Goal: Task Accomplishment & Management: Manage account settings

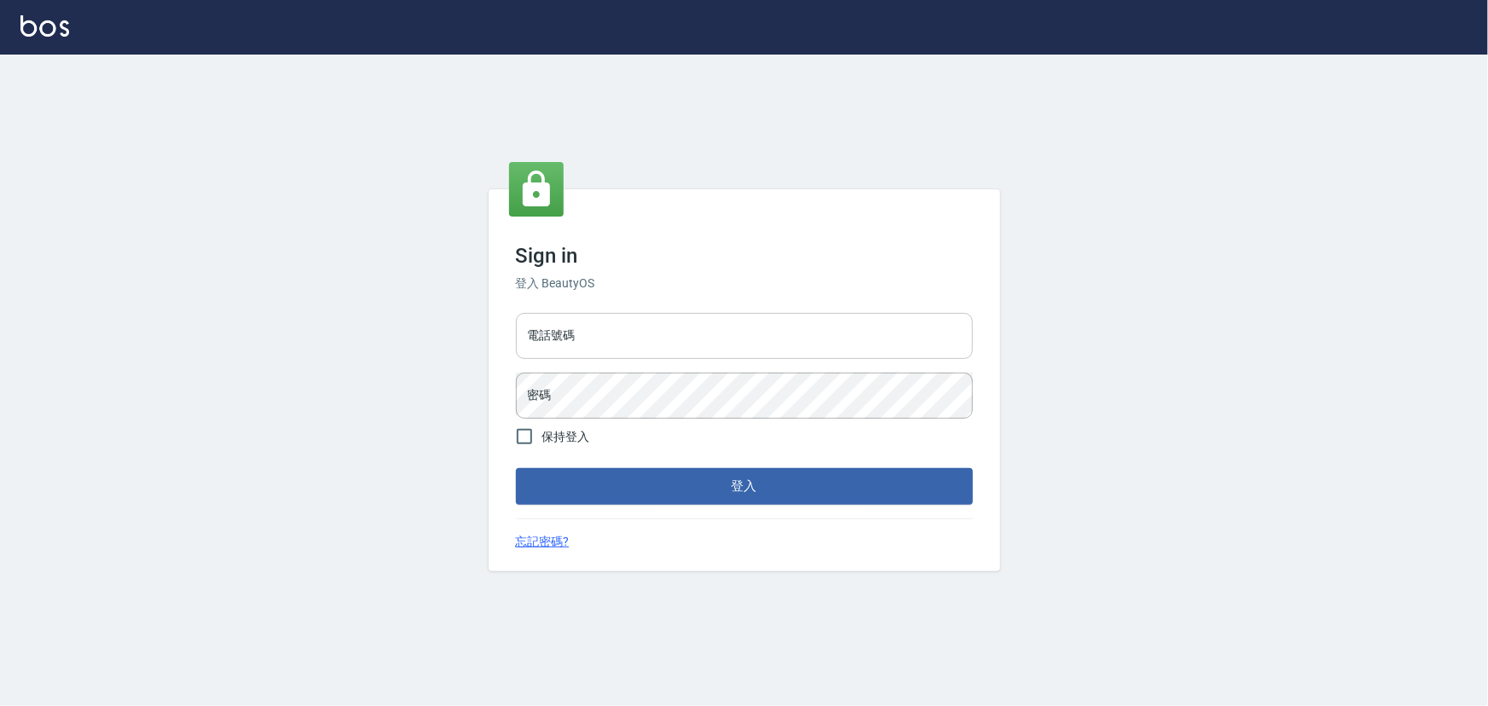
click at [658, 340] on input "電話號碼" at bounding box center [744, 336] width 457 height 46
drag, startPoint x: 594, startPoint y: 334, endPoint x: 249, endPoint y: 322, distance: 344.7
click at [252, 322] on div "Sign in 登入 BeautyOS 電話號碼 [PHONE_NUMBER] 電話號碼 密碼 密碼 保持登入 登入 忘記密碼?" at bounding box center [744, 381] width 1488 height 652
type input "29572957"
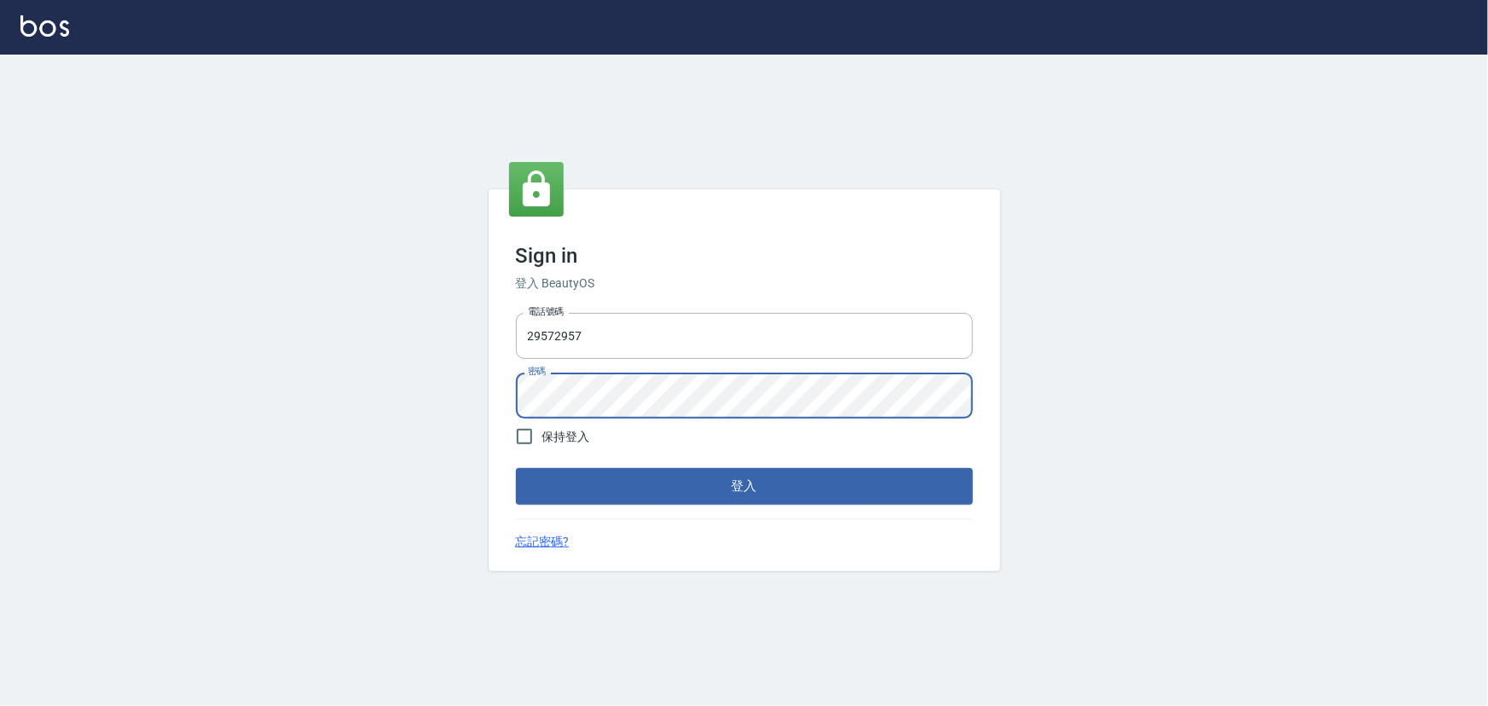
click at [516, 468] on button "登入" at bounding box center [744, 486] width 457 height 36
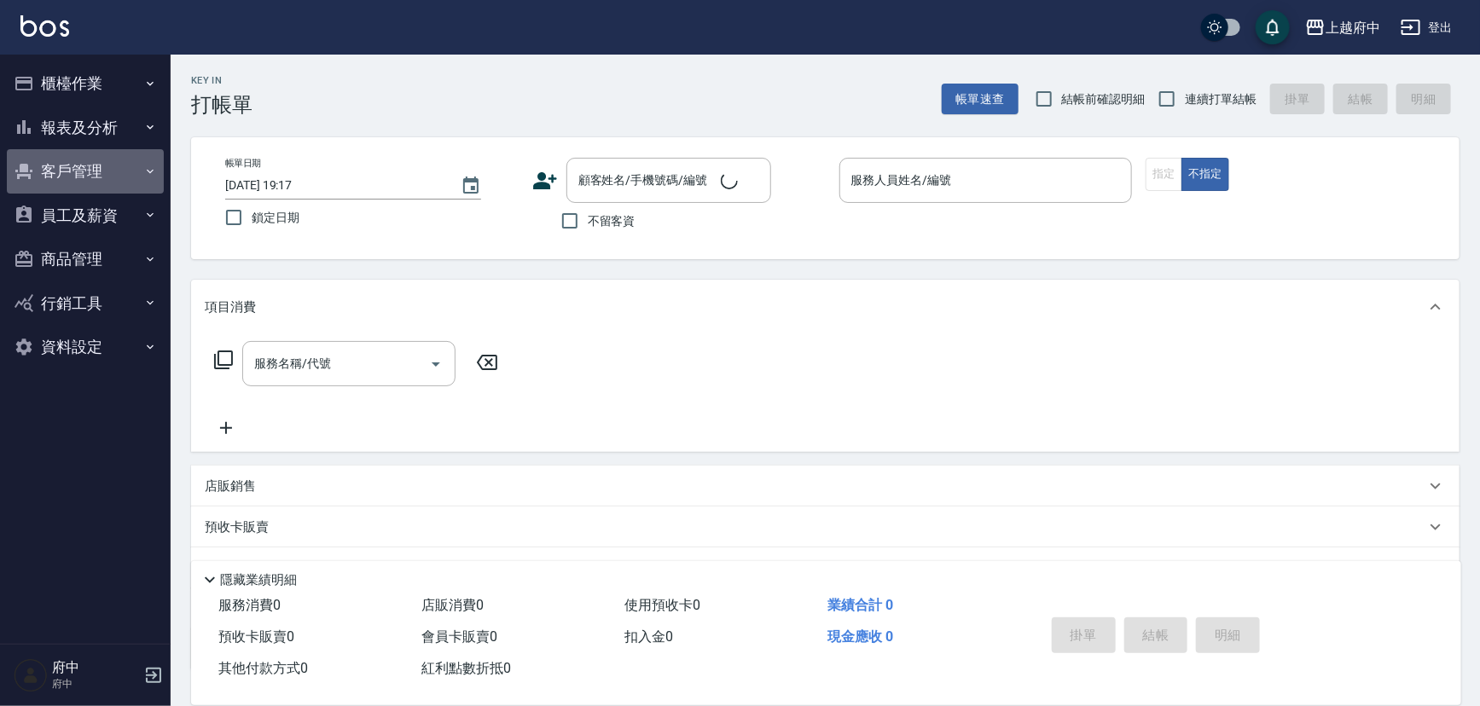
click at [90, 163] on button "客戶管理" at bounding box center [85, 171] width 157 height 44
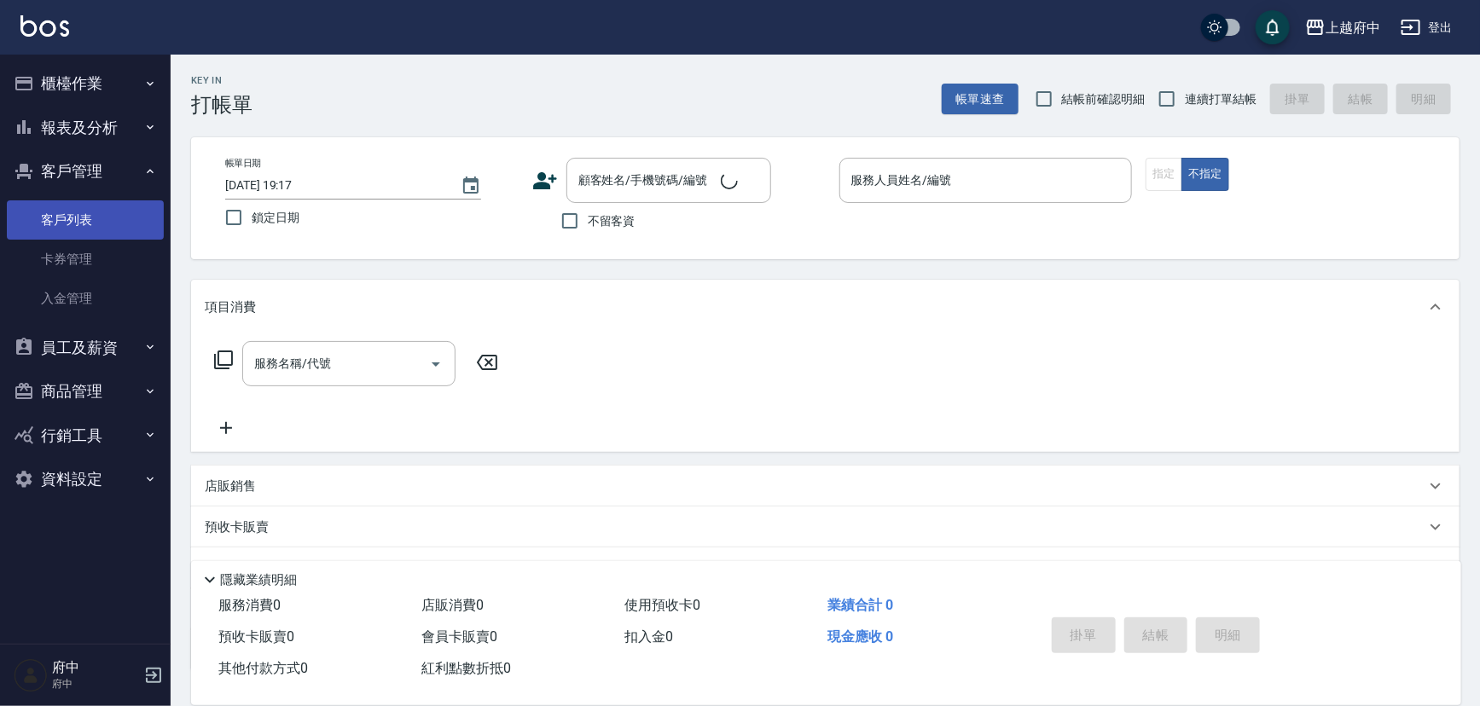
click at [77, 211] on link "客戶列表" at bounding box center [85, 219] width 157 height 39
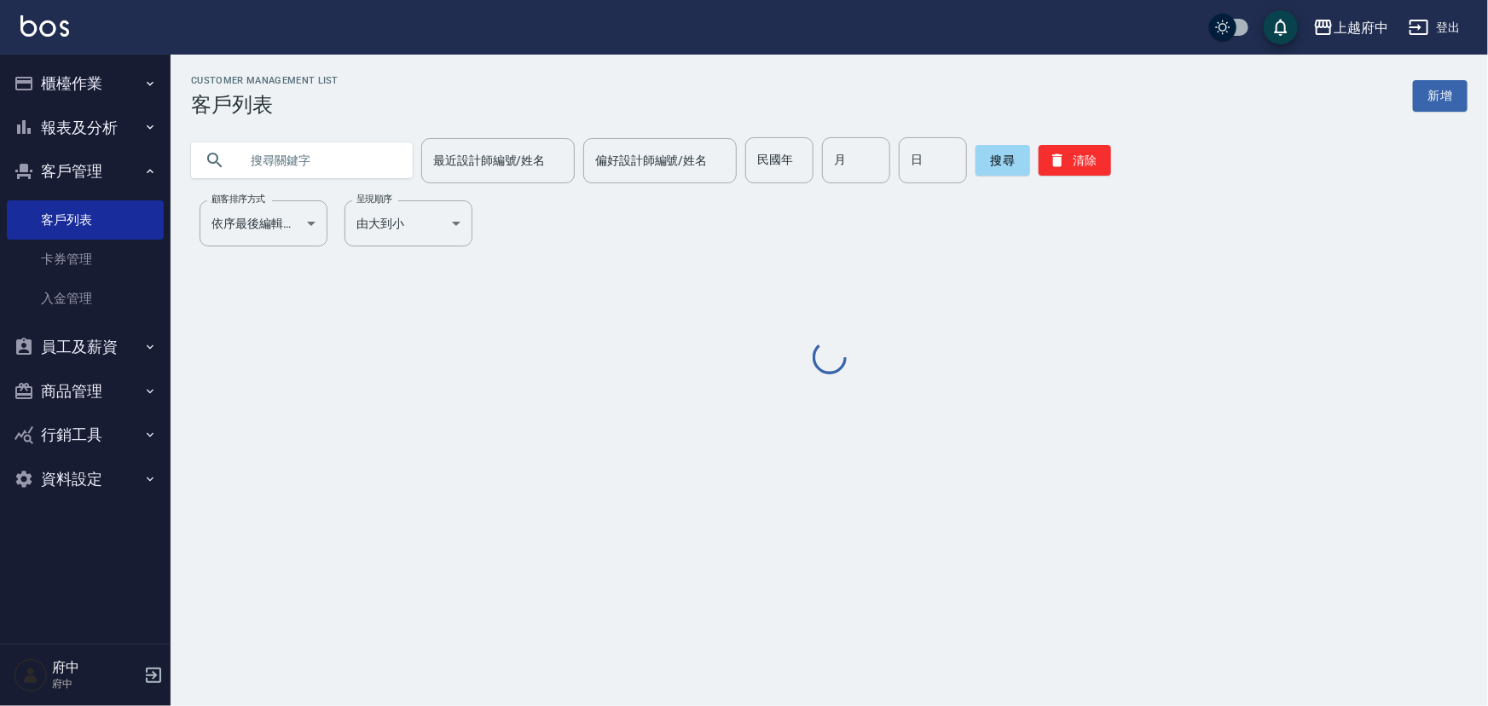
click at [334, 160] on input "text" at bounding box center [319, 160] width 160 height 46
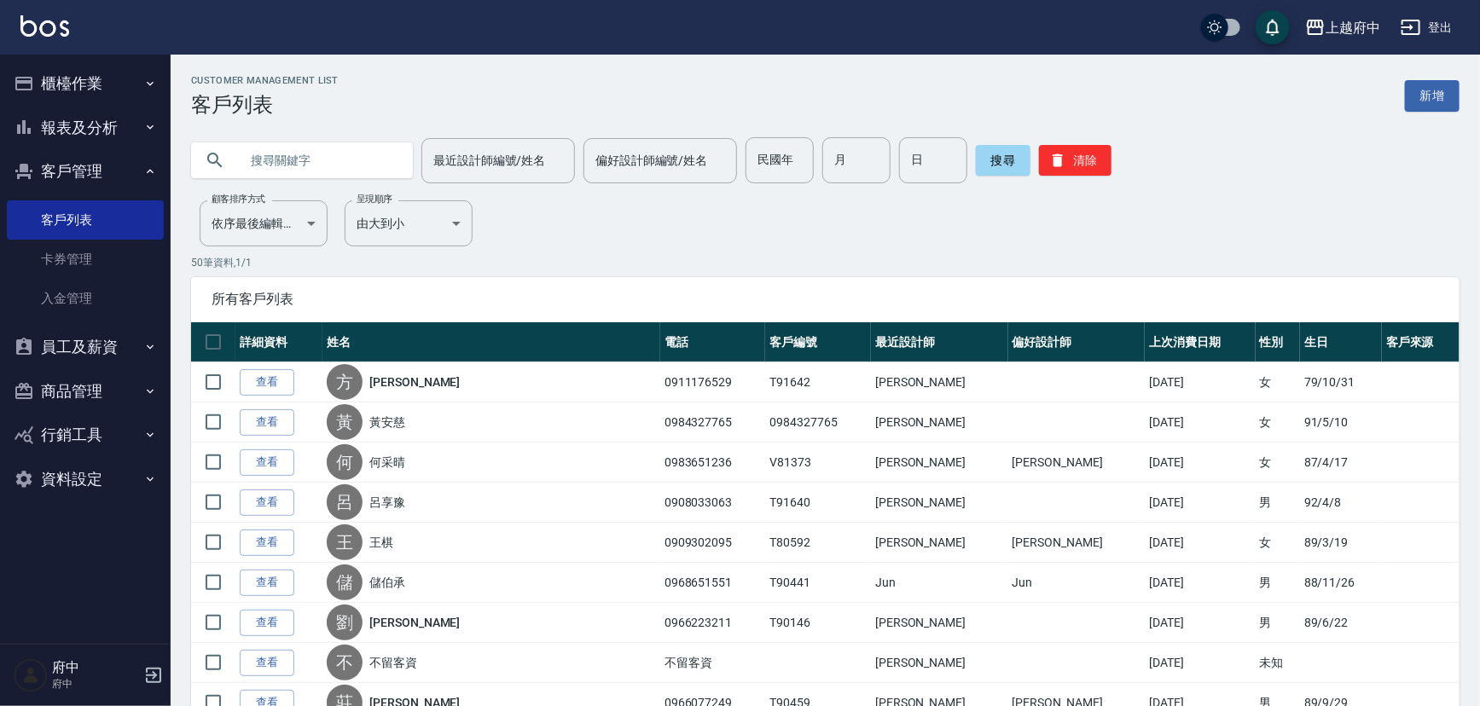
paste input "0976222753"
click at [255, 161] on input "0976222753" at bounding box center [319, 160] width 160 height 46
type input "0976222753"
click at [1017, 159] on button "搜尋" at bounding box center [1003, 160] width 55 height 31
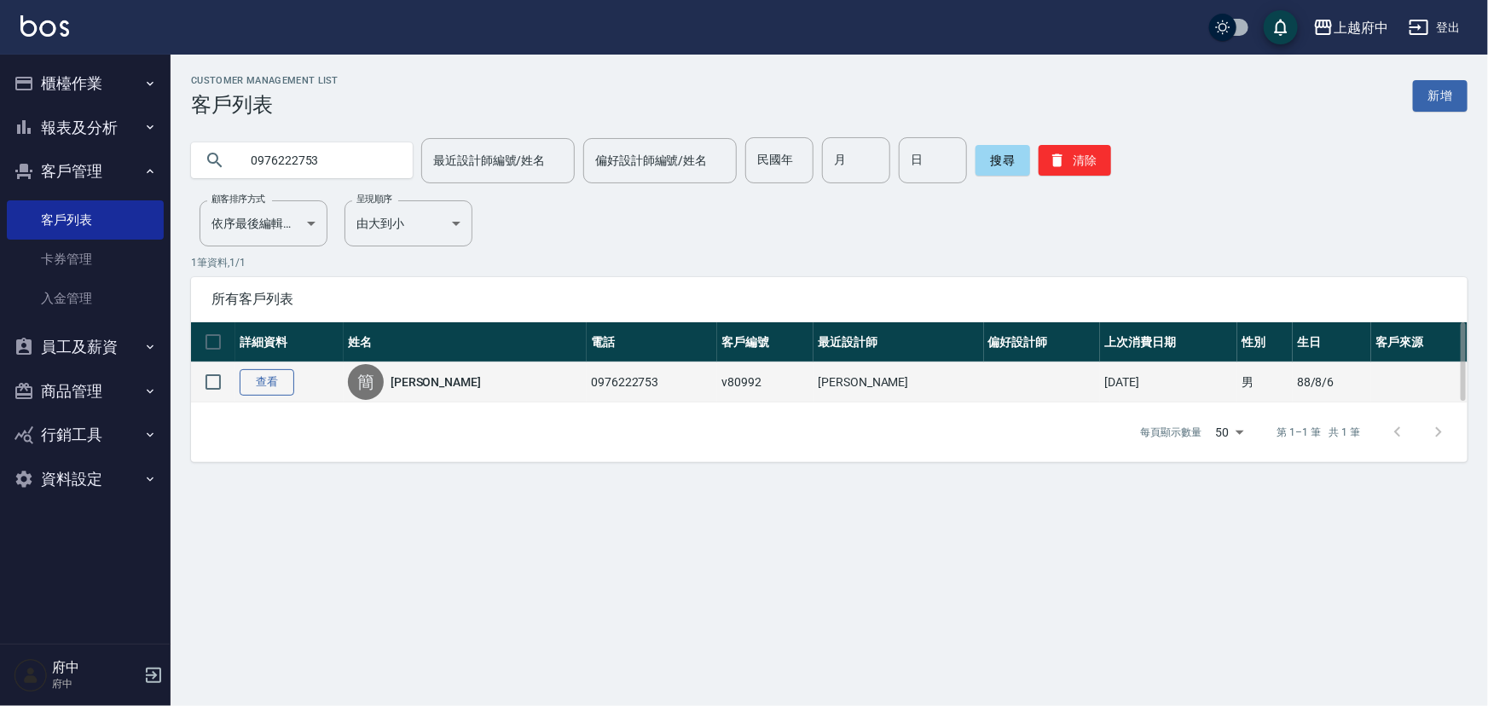
click at [285, 381] on link "查看" at bounding box center [267, 382] width 55 height 26
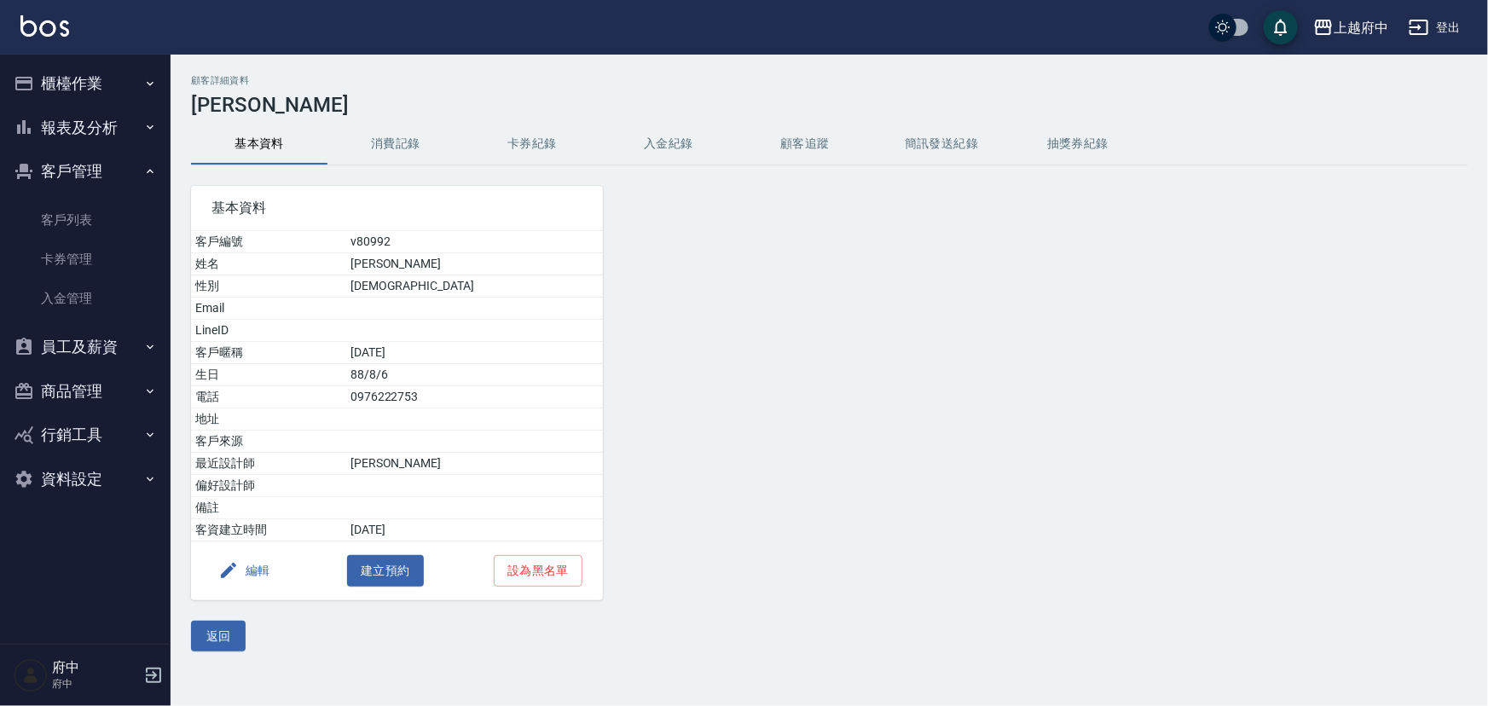
drag, startPoint x: 477, startPoint y: 351, endPoint x: 378, endPoint y: 350, distance: 98.9
click at [378, 350] on tr "客戶暱稱 [DATE]" at bounding box center [397, 353] width 412 height 22
click at [503, 349] on td "[DATE]" at bounding box center [474, 353] width 257 height 22
drag, startPoint x: 466, startPoint y: 350, endPoint x: 358, endPoint y: 349, distance: 107.5
click at [358, 349] on tr "客戶暱稱 [DATE]" at bounding box center [397, 353] width 412 height 22
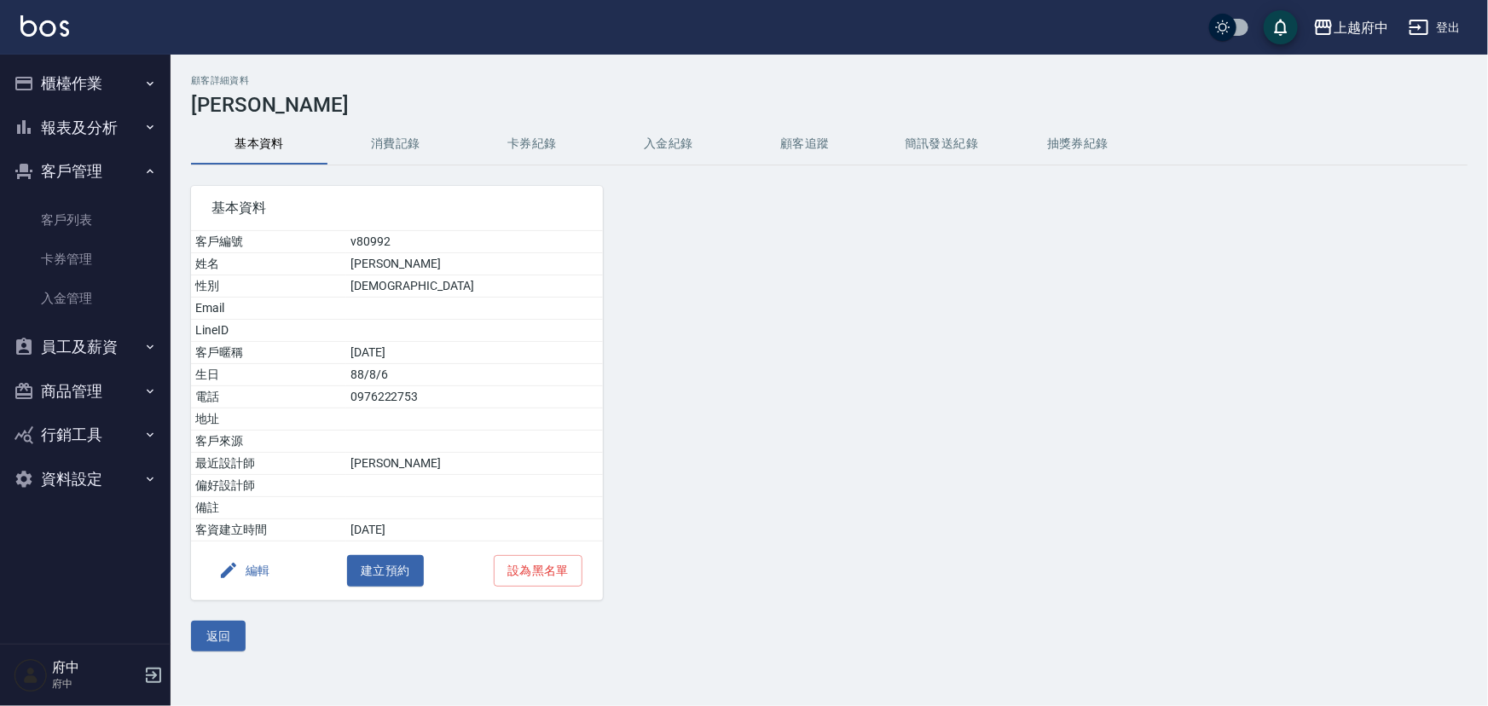
copy tr "客戶暱稱 [DATE]"
